Goal: Communication & Community: Answer question/provide support

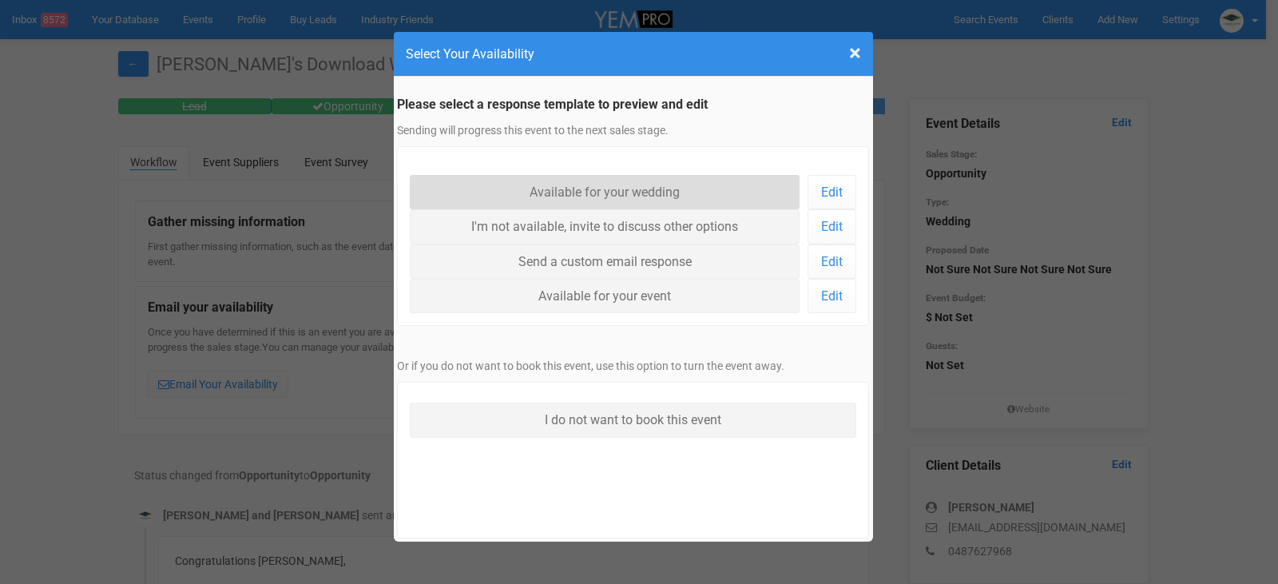
click at [577, 184] on link "Available for your wedding" at bounding box center [605, 192] width 391 height 34
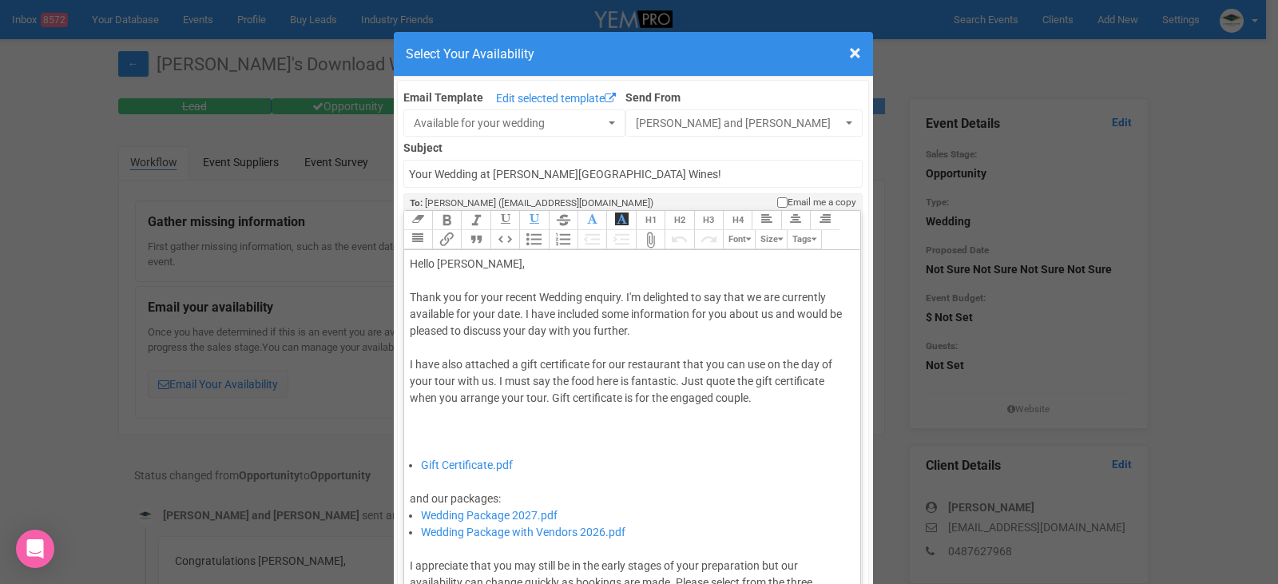
click at [517, 317] on div "Thank you for your recent Wedding enquiry. I'm delighted to say that we are cur…" at bounding box center [630, 373] width 440 height 168
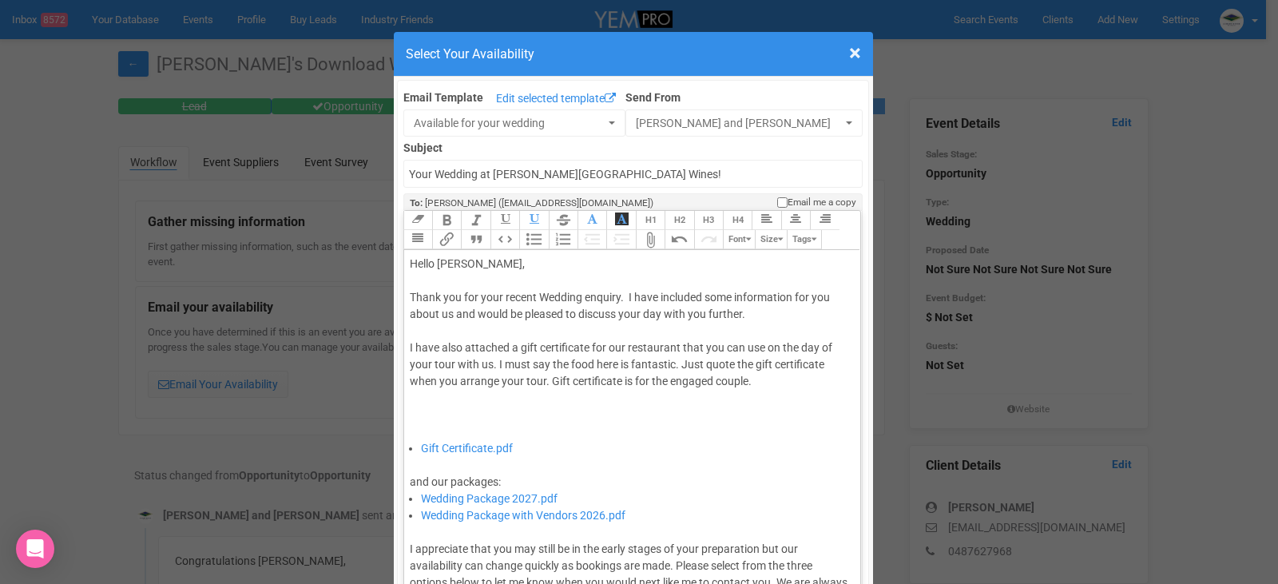
type trix-editor "<div>Hello Sophie,&nbsp;</div><div><br></div><div>Thank you for your recent Wed…"
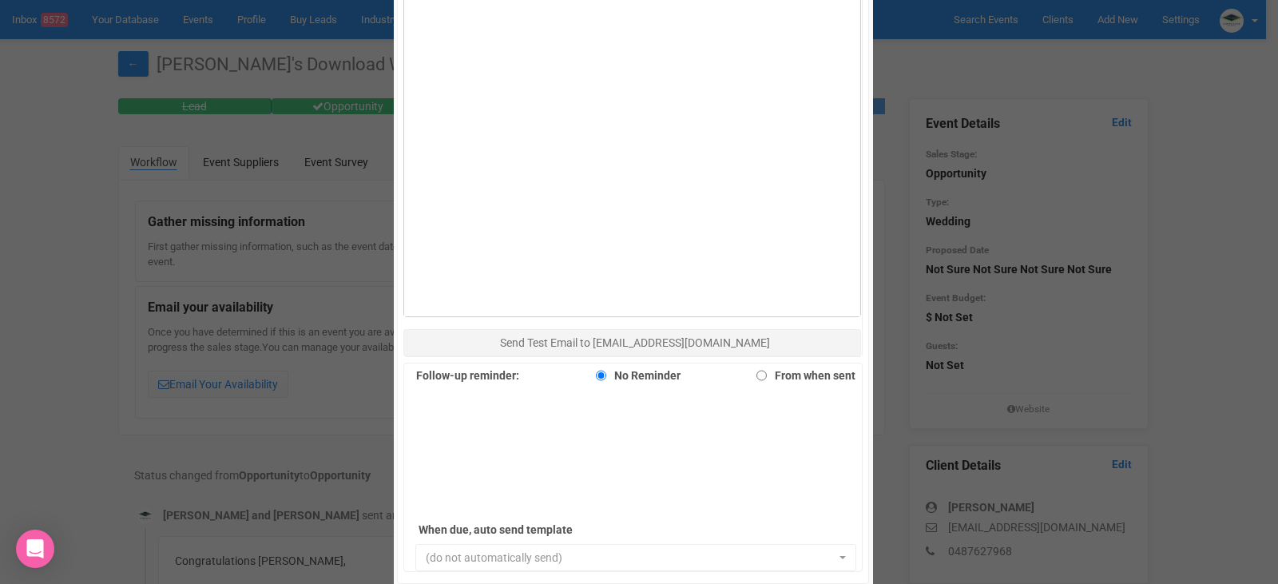
scroll to position [1038, 0]
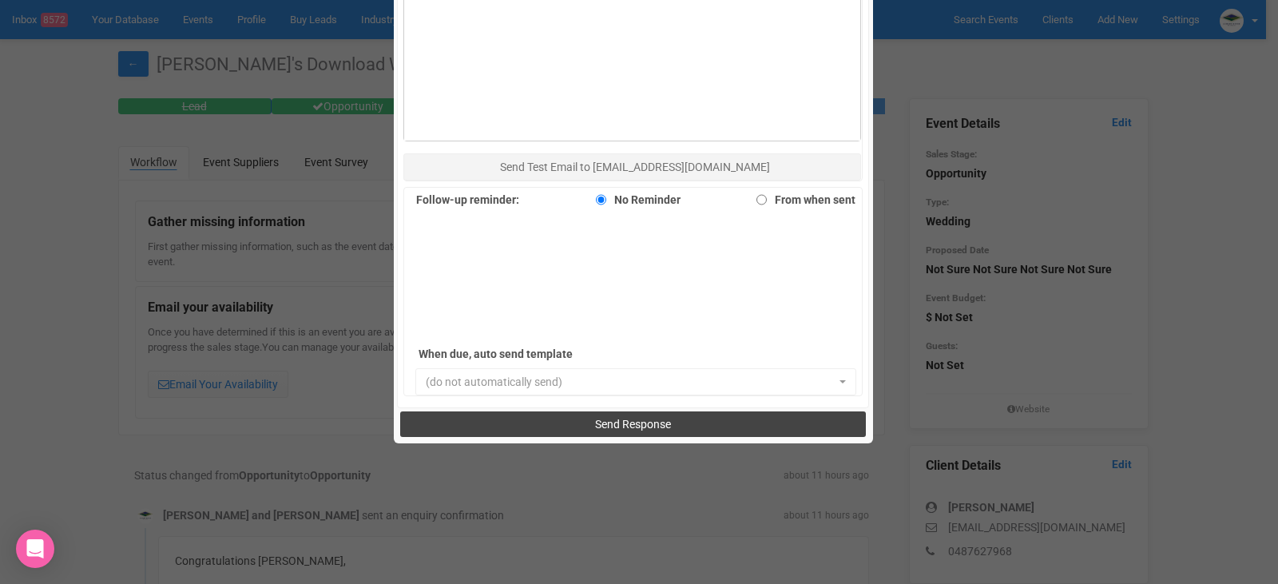
click at [639, 418] on span "Send Response" at bounding box center [633, 424] width 76 height 13
